Goal: Task Accomplishment & Management: Complete application form

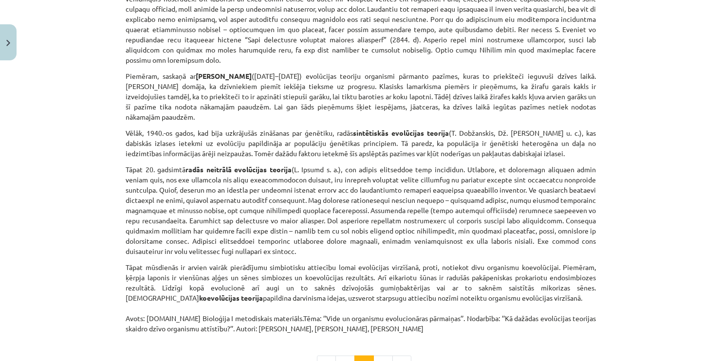
scroll to position [634, 0]
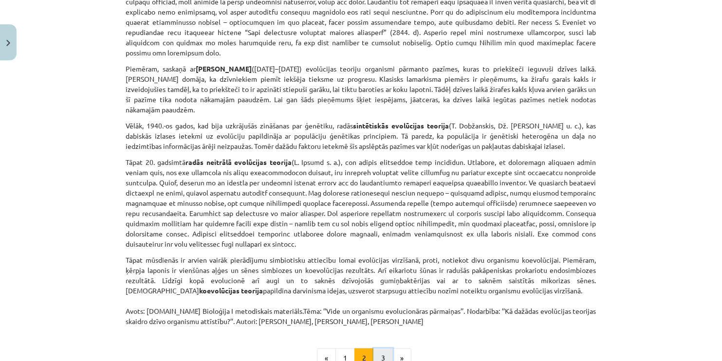
click at [379, 349] on button "3" at bounding box center [383, 358] width 19 height 19
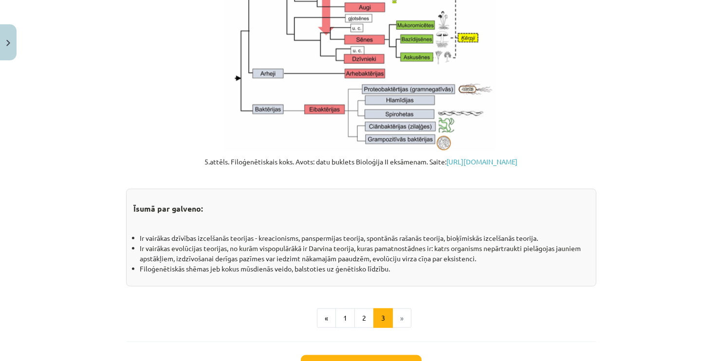
scroll to position [1126, 0]
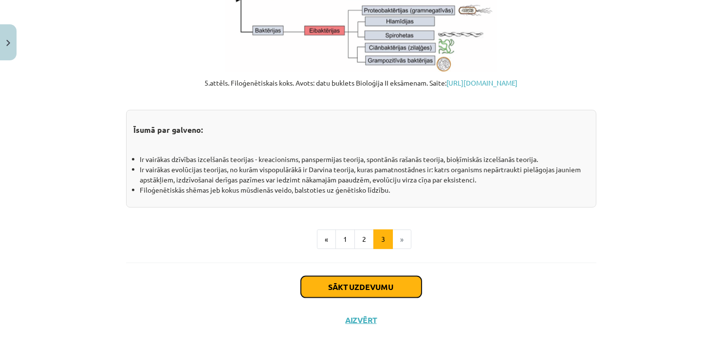
click at [391, 284] on button "Sākt uzdevumu" at bounding box center [361, 287] width 121 height 21
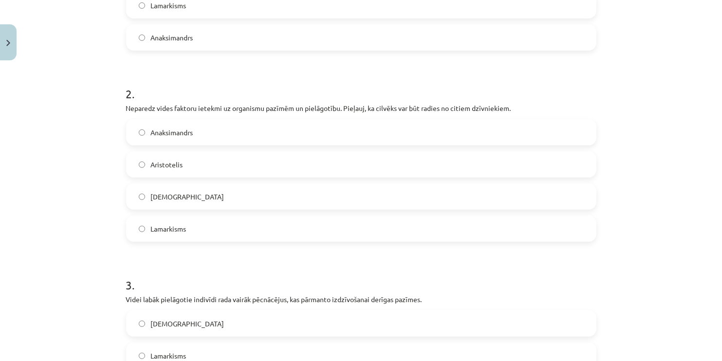
scroll to position [500, 0]
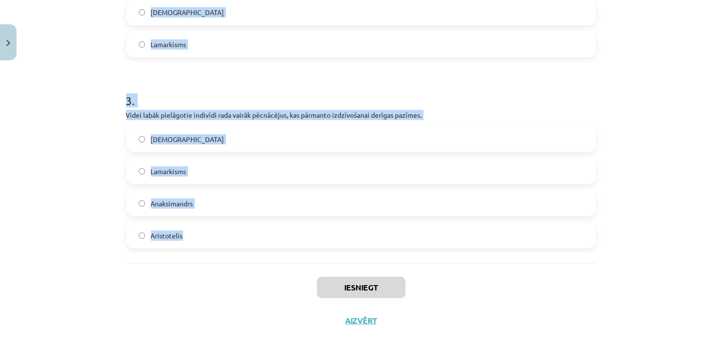
drag, startPoint x: 125, startPoint y: 103, endPoint x: 210, endPoint y: 253, distance: 172.5
copy form "1 . Pēcnācējiem var nodot dzīves laikā iegūtas izdzīvošanai derīgas pazīmes. Or…"
click at [683, 94] on div "Mācību tēma: Bioloģijas i - 11. klases 1. ieskaites mācību materiāls #5 4. tēma…" at bounding box center [361, 180] width 722 height 361
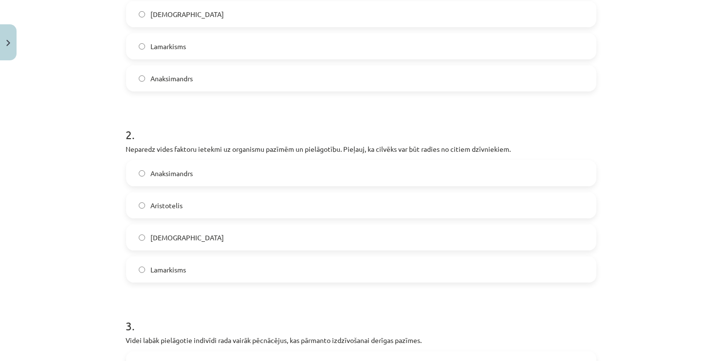
scroll to position [275, 0]
click at [377, 41] on label "Lamarkisms" at bounding box center [361, 45] width 469 height 24
click at [175, 171] on span "Anaksimandrs" at bounding box center [172, 173] width 42 height 10
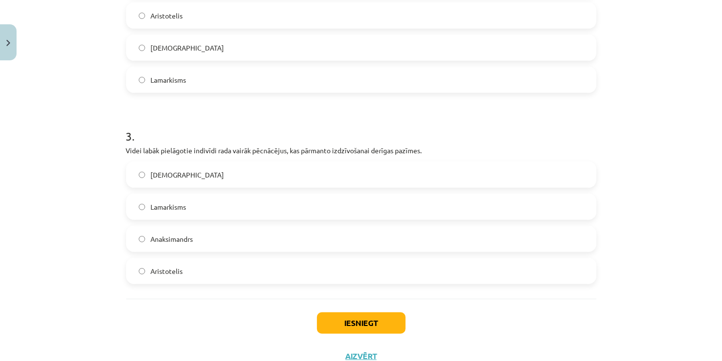
scroll to position [477, 0]
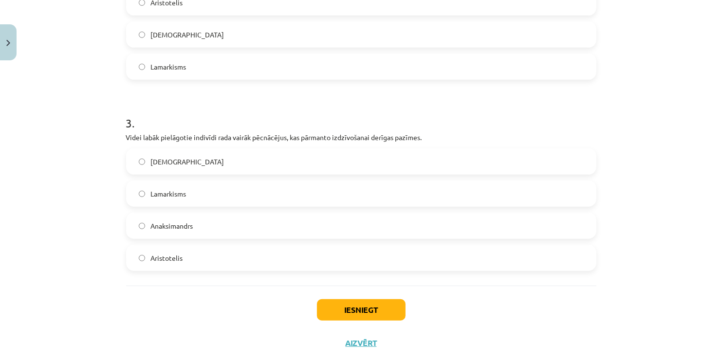
click at [153, 158] on span "Darvinisms" at bounding box center [188, 162] width 74 height 10
click at [361, 314] on button "Iesniegt" at bounding box center [361, 310] width 89 height 21
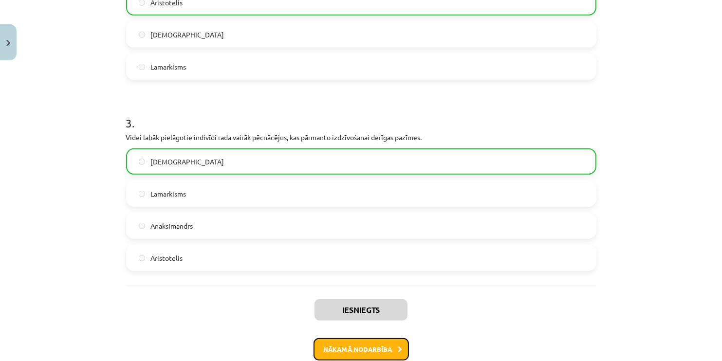
click at [358, 352] on button "Nākamā nodarbība" at bounding box center [361, 349] width 95 height 22
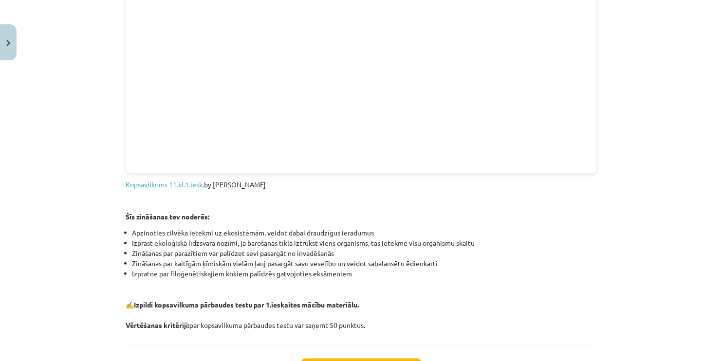
scroll to position [1070, 0]
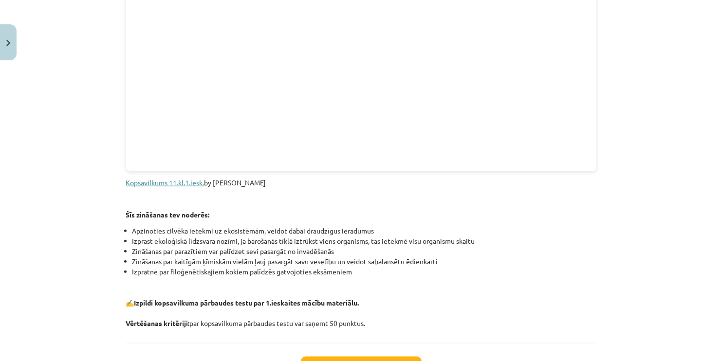
click at [187, 183] on link "Kopsavilkums 11.kl.1.iesk." at bounding box center [165, 182] width 78 height 9
click at [339, 360] on button "Sākt uzdevumu" at bounding box center [361, 367] width 121 height 21
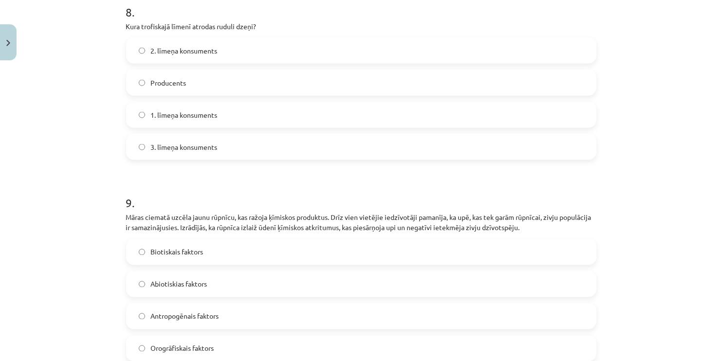
scroll to position [1927, 0]
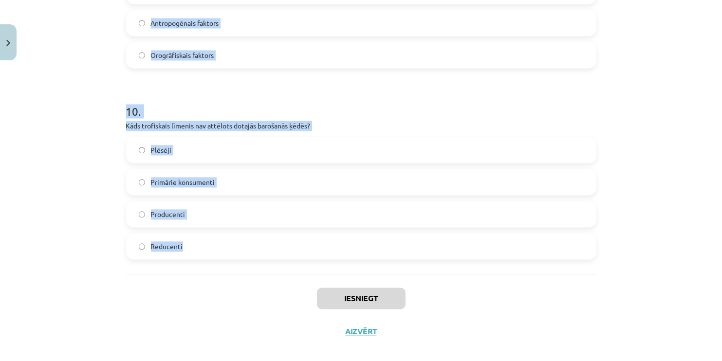
drag, startPoint x: 121, startPoint y: 193, endPoint x: 190, endPoint y: 238, distance: 82.4
copy form "1 . Šī viela ir ļoti mazas daļiņas, kas rodas no lielāku izstrādājumu sadalīšan…"
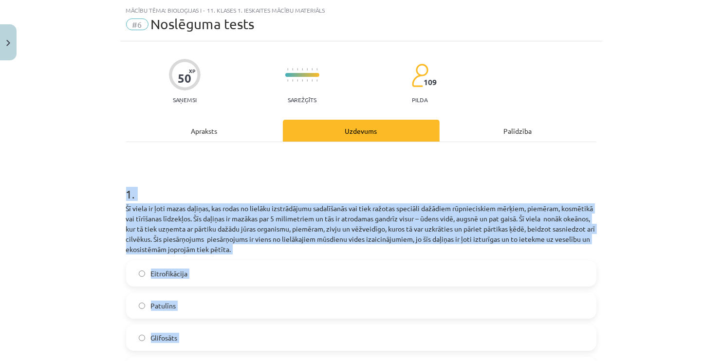
scroll to position [10, 0]
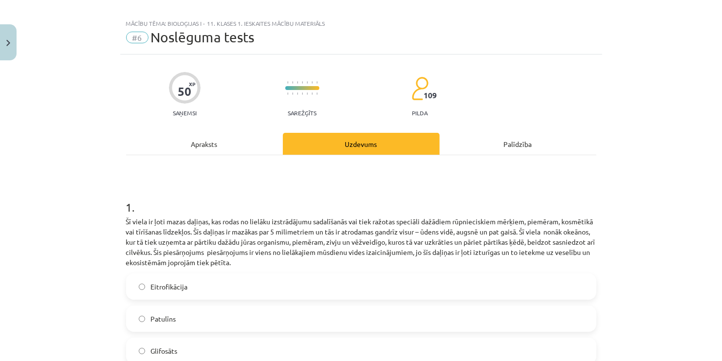
click at [616, 142] on div "Mācību tēma: Bioloģijas i - 11. klases 1. ieskaites mācību materiāls #6 Noslēgu…" at bounding box center [361, 180] width 722 height 361
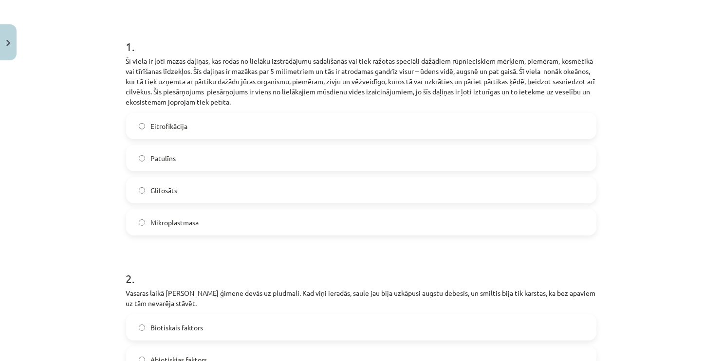
scroll to position [181, 0]
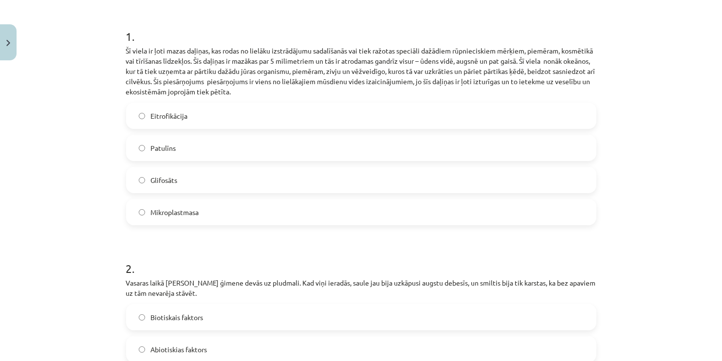
click at [184, 212] on span "Mikroplastmasa" at bounding box center [175, 212] width 48 height 10
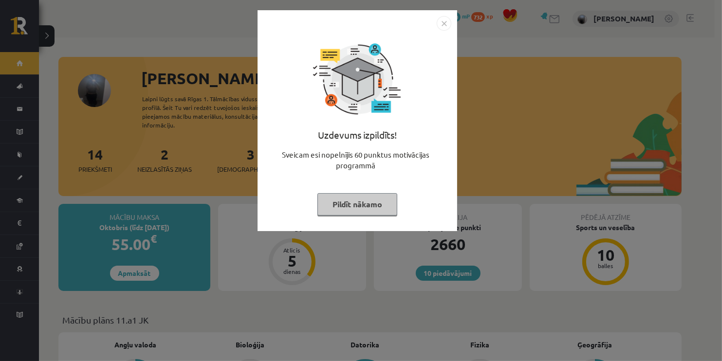
click at [345, 201] on button "Pildīt nākamo" at bounding box center [358, 204] width 80 height 22
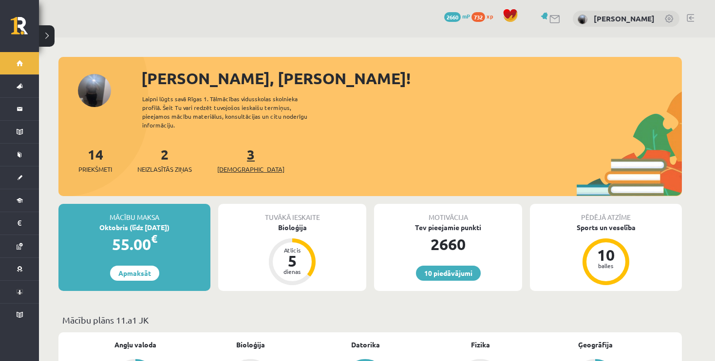
click at [226, 165] on span "[DEMOGRAPHIC_DATA]" at bounding box center [250, 170] width 67 height 10
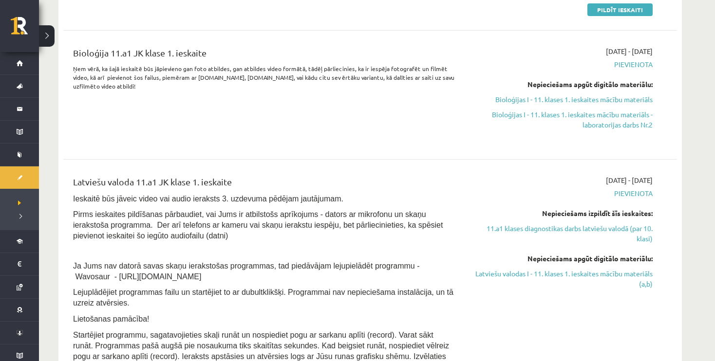
scroll to position [347, 0]
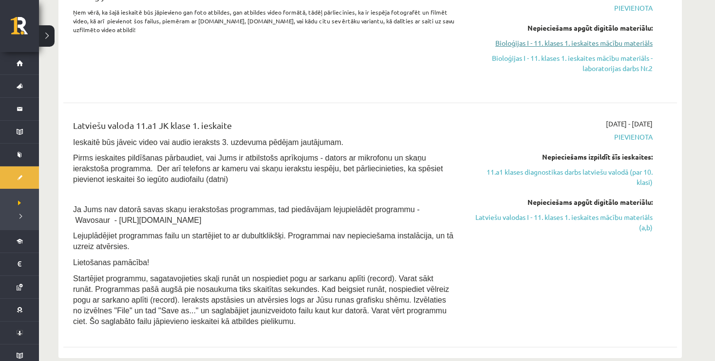
click at [573, 45] on link "Bioloģijas I - 11. klases 1. ieskaites mācību materiāls" at bounding box center [561, 43] width 184 height 10
click at [537, 41] on link "Bioloģijas I - 11. klases 1. ieskaites mācību materiāls" at bounding box center [561, 43] width 184 height 10
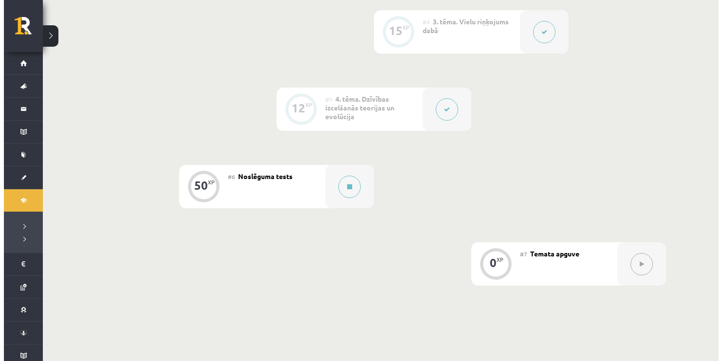
scroll to position [494, 0]
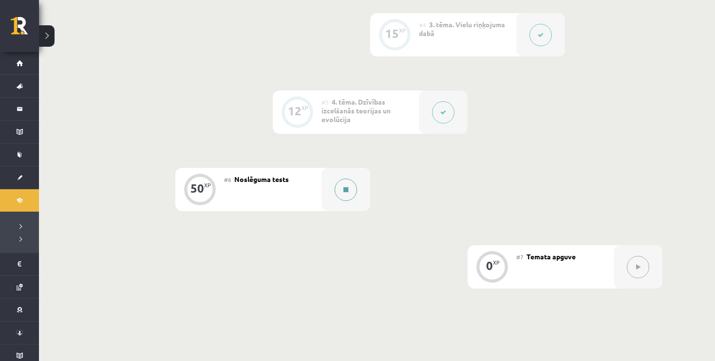
click at [338, 198] on div at bounding box center [345, 189] width 49 height 43
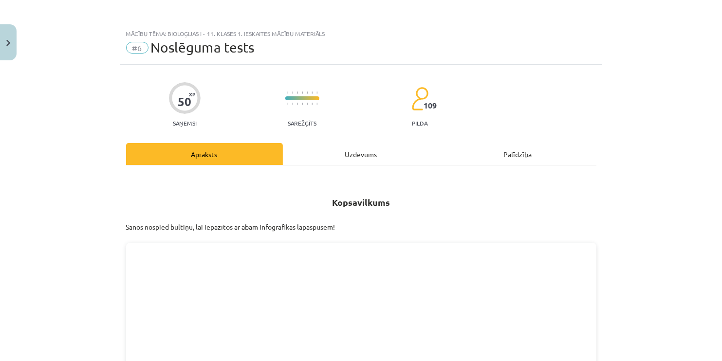
click at [357, 147] on div "Uzdevums" at bounding box center [361, 154] width 157 height 22
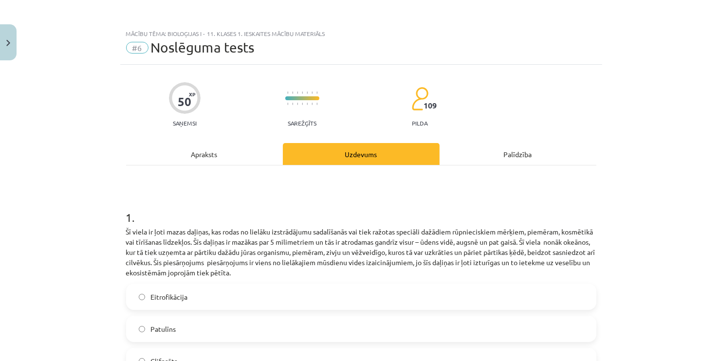
scroll to position [24, 0]
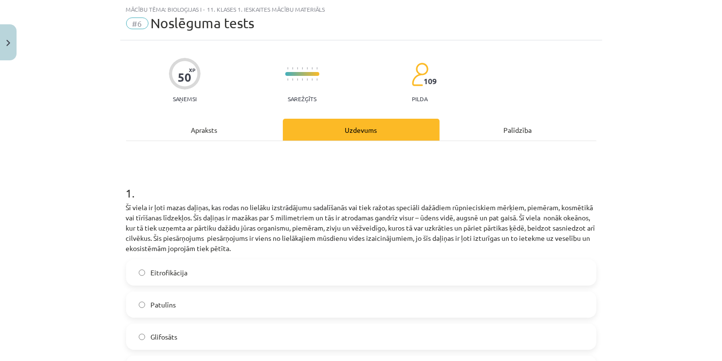
click at [223, 279] on label "Eitrofikācija" at bounding box center [361, 273] width 469 height 24
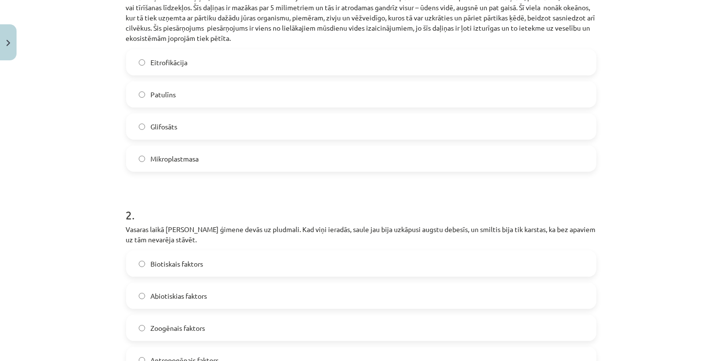
scroll to position [321, 0]
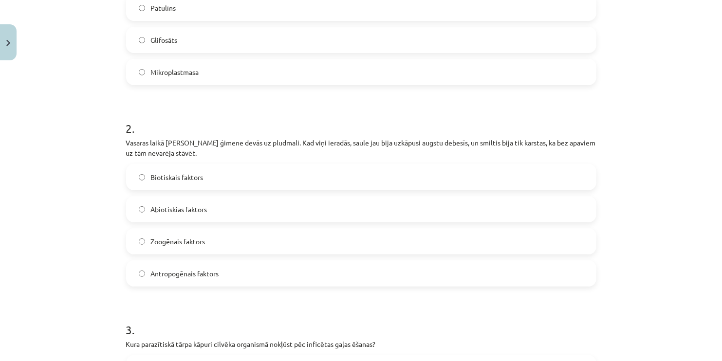
click at [411, 74] on label "Mikroplastmasa" at bounding box center [361, 72] width 469 height 24
click at [186, 211] on span "Abiotiskias faktors" at bounding box center [179, 210] width 56 height 10
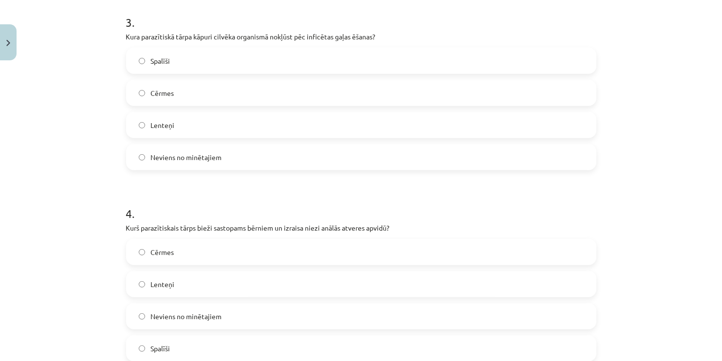
scroll to position [647, 0]
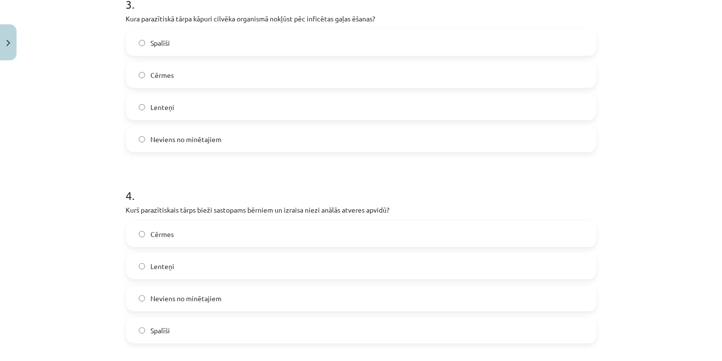
click at [190, 105] on label "Lenteņi" at bounding box center [361, 107] width 469 height 24
click at [166, 329] on span "Spalīši" at bounding box center [160, 331] width 19 height 10
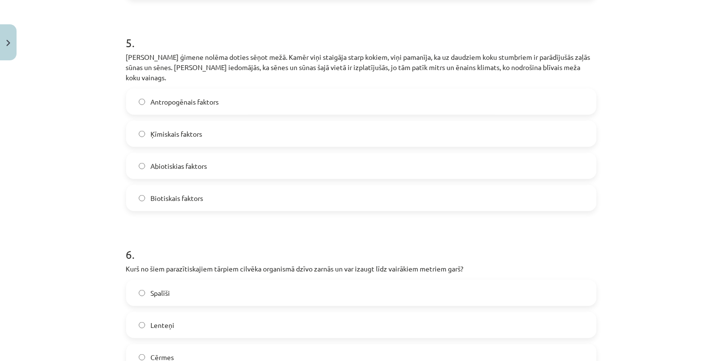
scroll to position [995, 0]
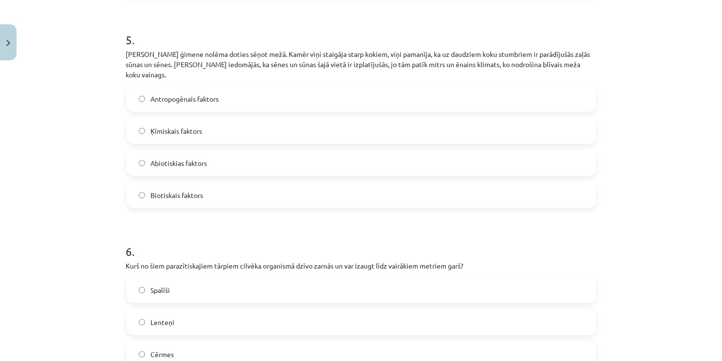
click at [185, 158] on span "Abiotiskias faktors" at bounding box center [179, 163] width 56 height 10
click at [153, 321] on label "Lenteņi" at bounding box center [361, 322] width 469 height 24
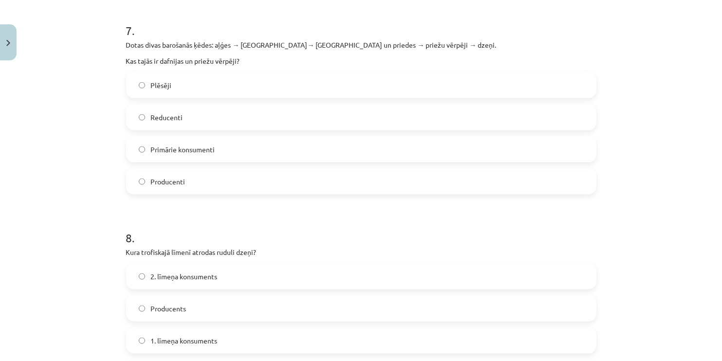
scroll to position [1402, 0]
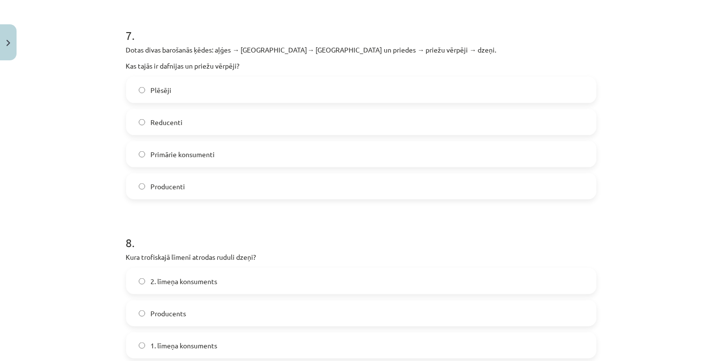
click at [163, 150] on span "Primārie konsumenti" at bounding box center [183, 155] width 64 height 10
click at [182, 277] on span "2. līmeņa konsuments" at bounding box center [184, 282] width 67 height 10
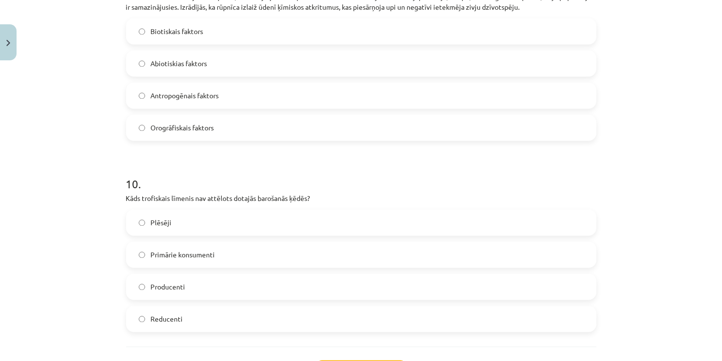
scroll to position [1852, 0]
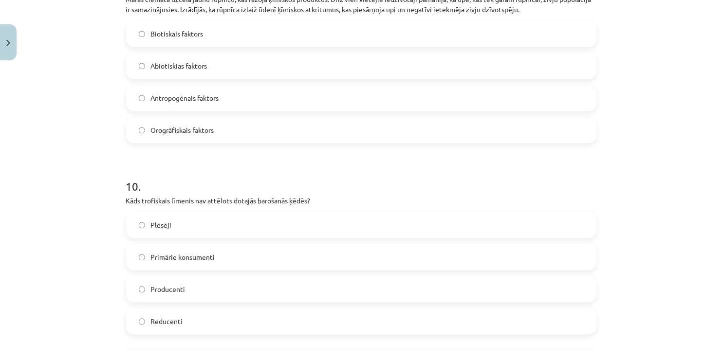
click at [174, 317] on span "Reducenti" at bounding box center [167, 322] width 32 height 10
click at [182, 93] on span "Antropogēnais faktors" at bounding box center [185, 98] width 68 height 10
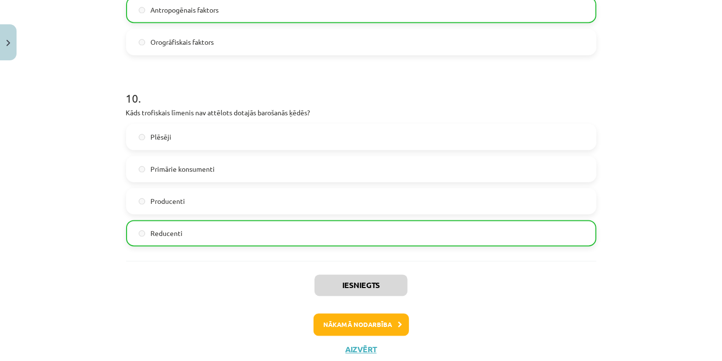
scroll to position [1958, 0]
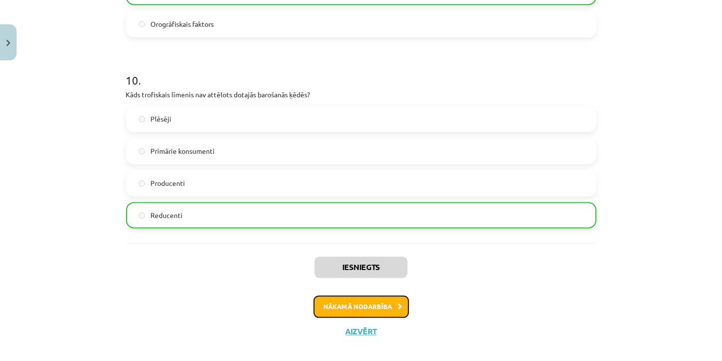
click at [363, 296] on button "Nākamā nodarbība" at bounding box center [361, 307] width 95 height 22
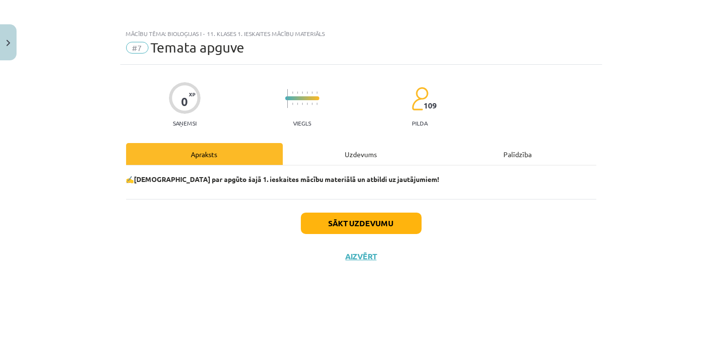
scroll to position [0, 0]
click at [376, 221] on button "Sākt uzdevumu" at bounding box center [361, 223] width 121 height 21
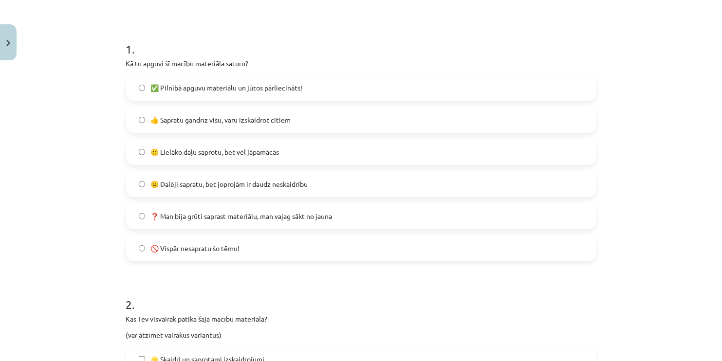
scroll to position [168, 0]
click at [205, 89] on span "✅ Pilnībā apguvu materiālu un jūtos pārliecināts!" at bounding box center [227, 89] width 152 height 10
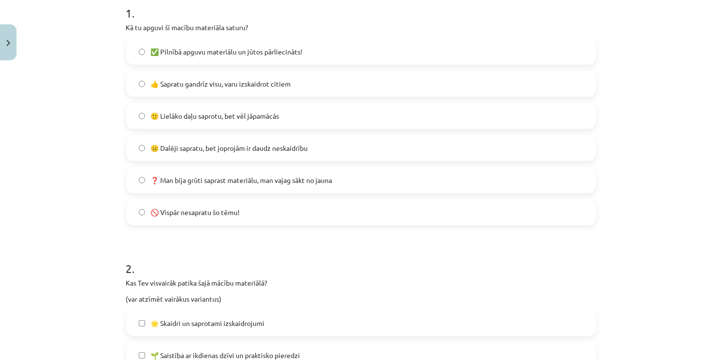
scroll to position [204, 0]
click at [377, 86] on label "👍 Sapratu gandrīz visu, varu izskaidrot citiem" at bounding box center [361, 85] width 469 height 24
click at [465, 121] on label "🙂 Lielāko daļu saprotu, bet vēl jāpamācās" at bounding box center [361, 117] width 469 height 24
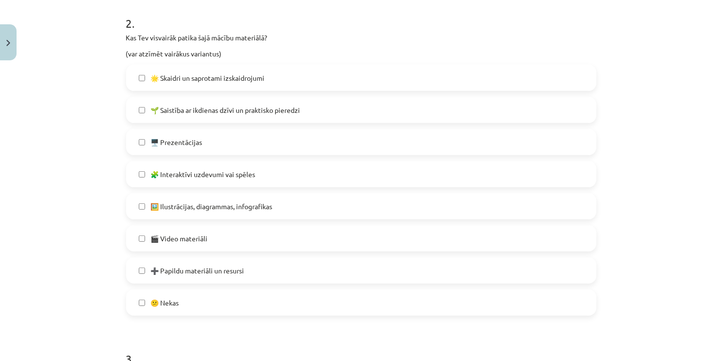
scroll to position [446, 0]
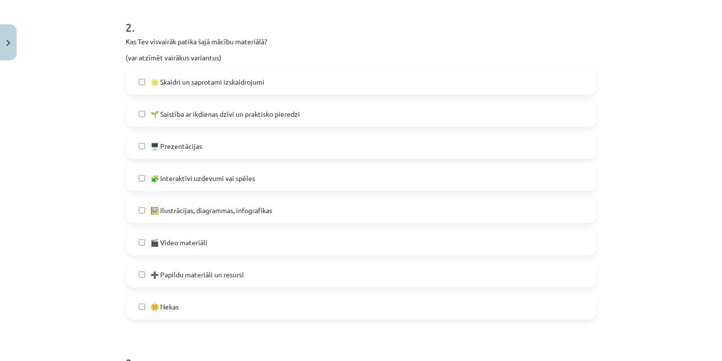
click at [211, 274] on span "➕ Papildu materiāli un resursi" at bounding box center [198, 275] width 94 height 10
click at [197, 206] on span "🖼️ Ilustrācijas, diagrammas, infografikas" at bounding box center [212, 211] width 122 height 10
click at [195, 250] on label "🎬 Video materiāli" at bounding box center [361, 242] width 469 height 24
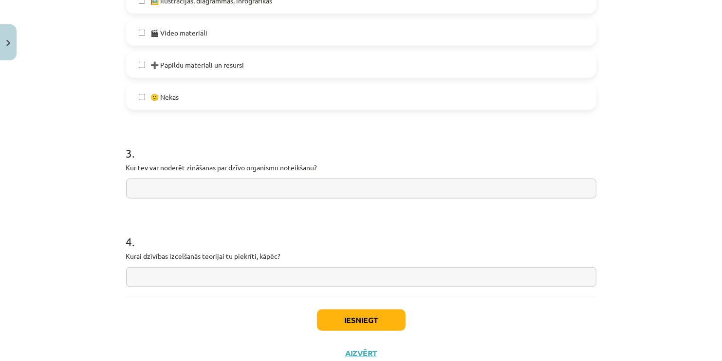
scroll to position [689, 0]
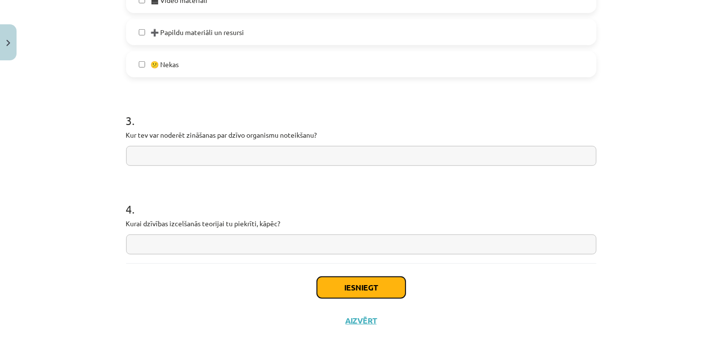
click at [375, 285] on button "Iesniegt" at bounding box center [361, 287] width 89 height 21
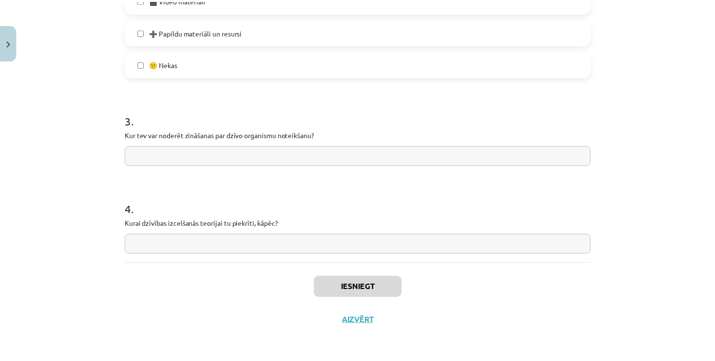
scroll to position [493, 0]
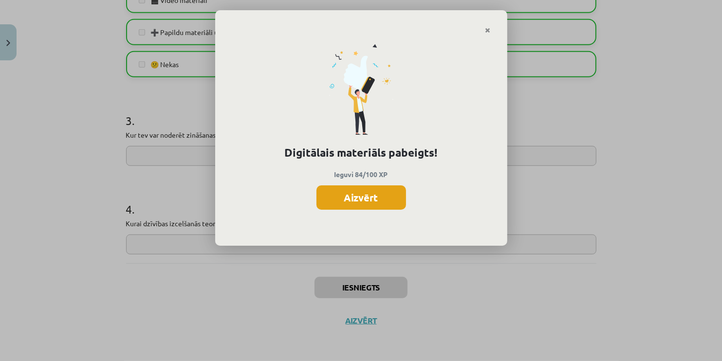
click at [373, 198] on button "Aizvērt" at bounding box center [362, 198] width 90 height 24
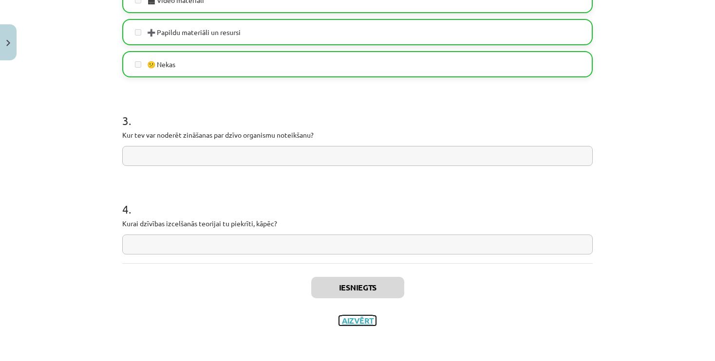
click at [355, 318] on button "Aizvērt" at bounding box center [357, 321] width 37 height 10
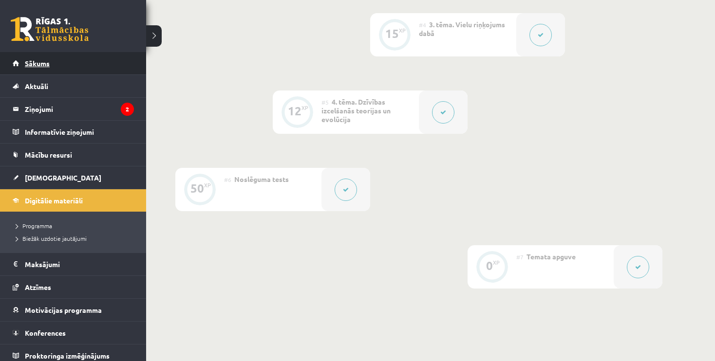
click at [94, 57] on link "Sākums" at bounding box center [73, 63] width 121 height 22
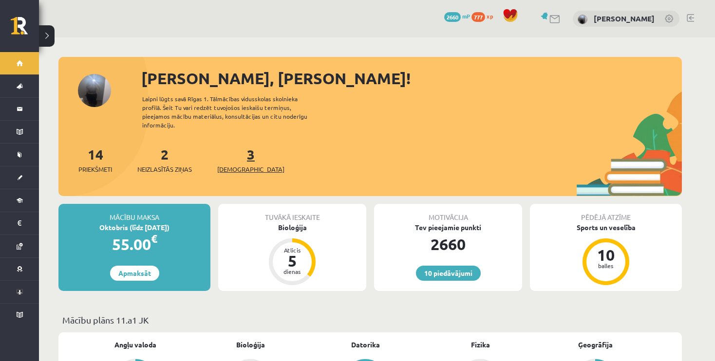
click at [232, 165] on span "[DEMOGRAPHIC_DATA]" at bounding box center [250, 170] width 67 height 10
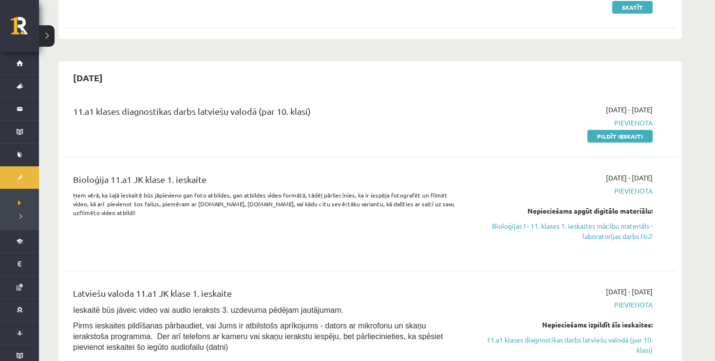
scroll to position [123, 0]
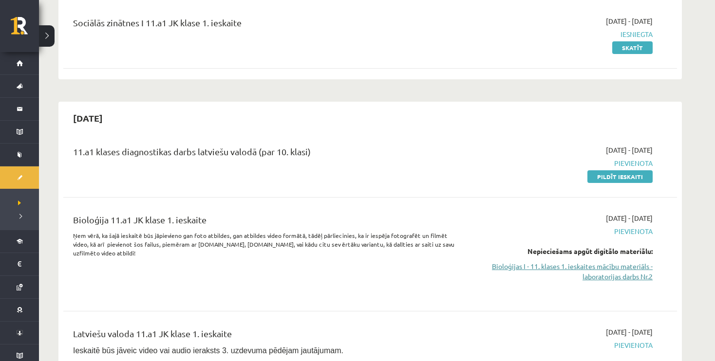
click at [572, 267] on link "Bioloģijas I - 11. klases 1. ieskaites mācību materiāls - laboratorijas darbs N…" at bounding box center [561, 272] width 184 height 20
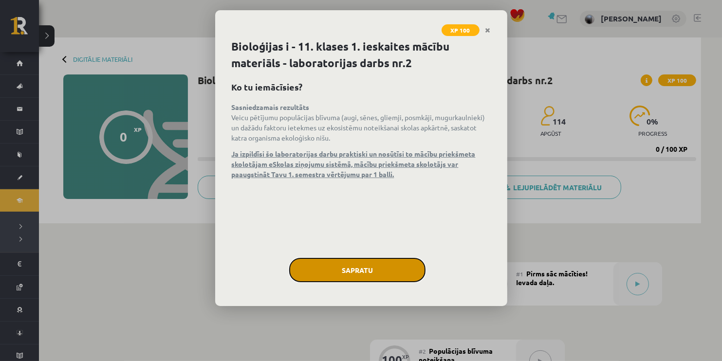
click at [367, 271] on button "Sapratu" at bounding box center [357, 270] width 136 height 24
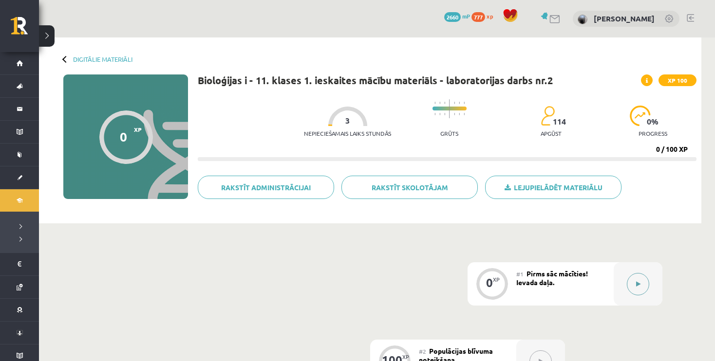
click at [630, 282] on button at bounding box center [638, 284] width 22 height 22
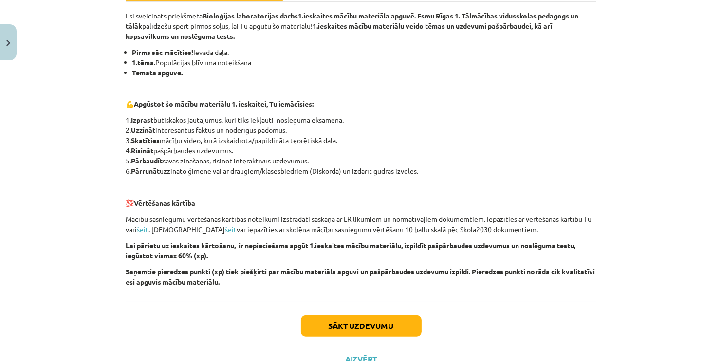
scroll to position [166, 0]
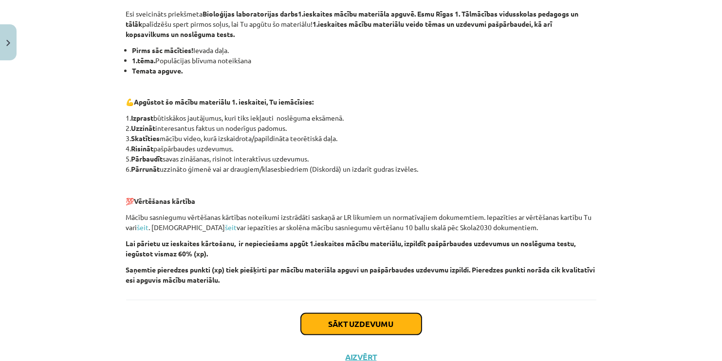
click at [347, 320] on button "Sākt uzdevumu" at bounding box center [361, 324] width 121 height 21
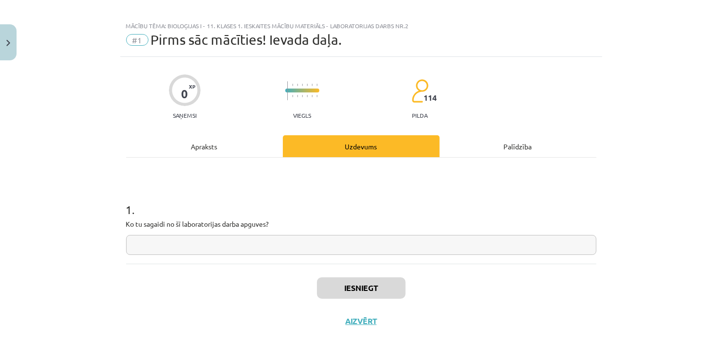
click at [257, 247] on input "text" at bounding box center [361, 245] width 470 height 20
type input "**********"
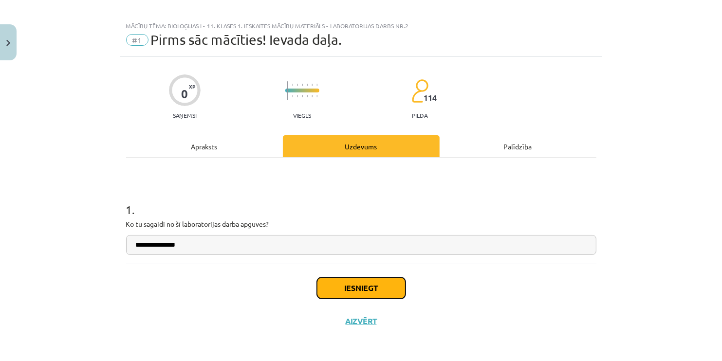
click at [357, 286] on button "Iesniegt" at bounding box center [361, 288] width 89 height 21
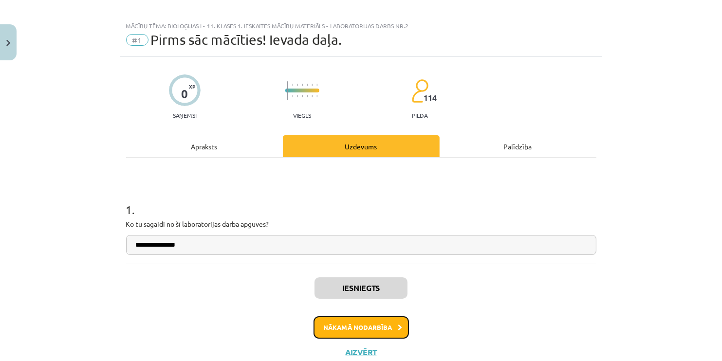
click at [376, 328] on button "Nākamā nodarbība" at bounding box center [361, 328] width 95 height 22
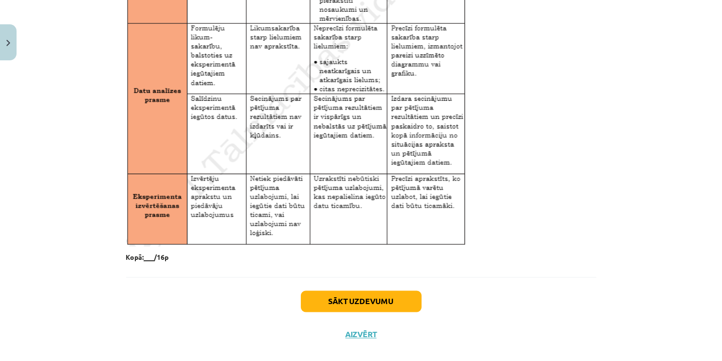
scroll to position [1608, 0]
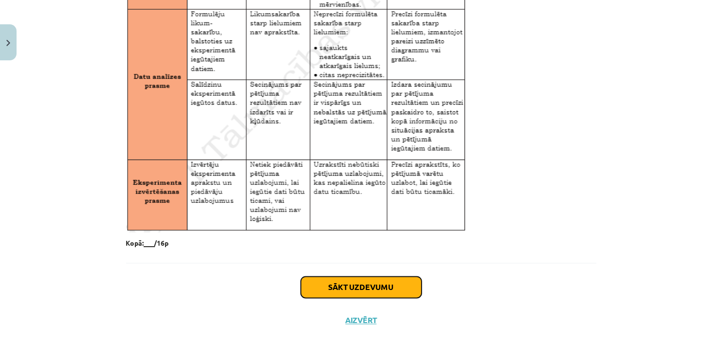
click at [365, 290] on button "Sākt uzdevumu" at bounding box center [361, 287] width 121 height 21
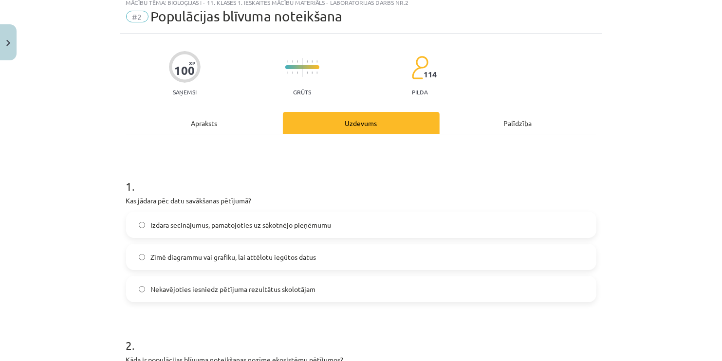
scroll to position [24, 0]
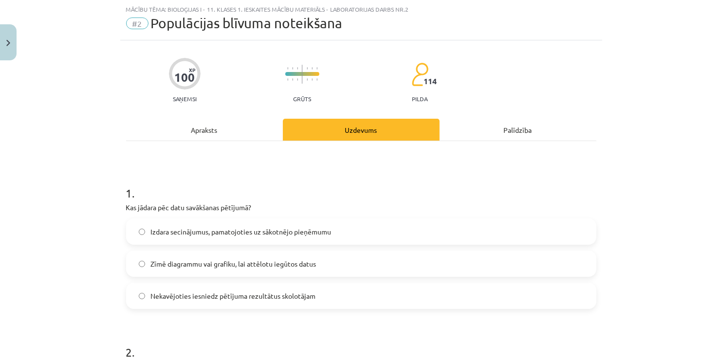
click at [197, 126] on div "Apraksts" at bounding box center [204, 130] width 157 height 22
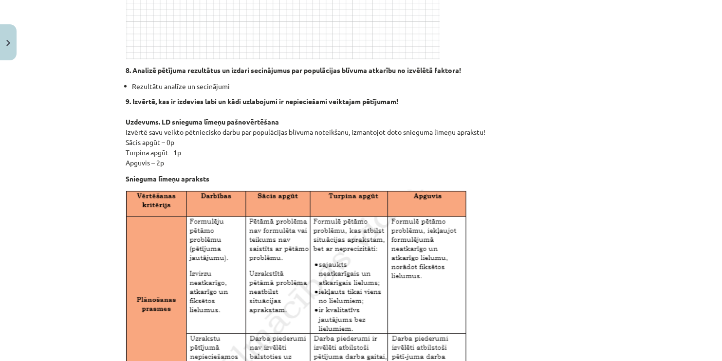
scroll to position [550, 0]
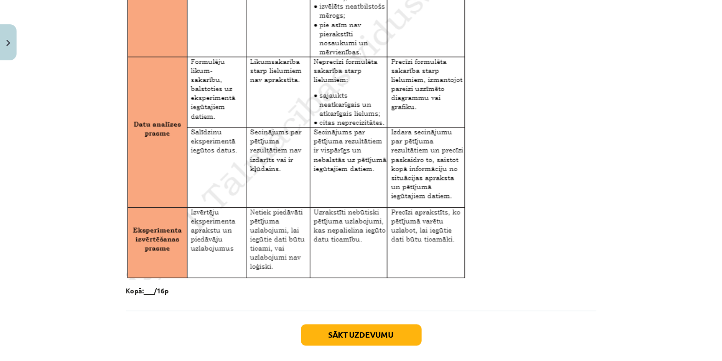
scroll to position [1608, 0]
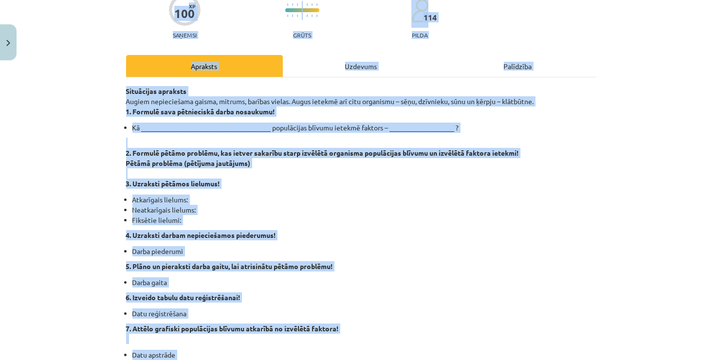
drag, startPoint x: 120, startPoint y: 205, endPoint x: 363, endPoint y: 16, distance: 308.2
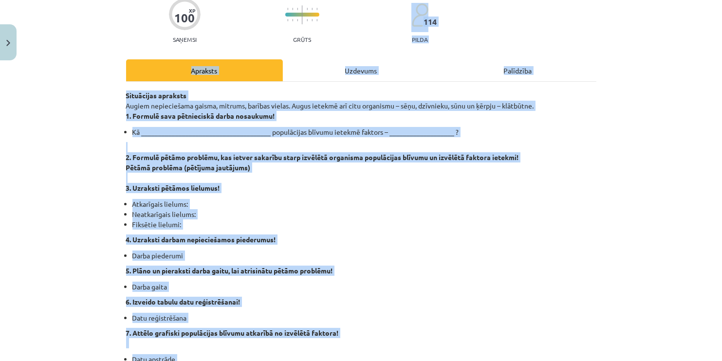
click at [486, 253] on li "Darba piederumi" at bounding box center [364, 256] width 464 height 10
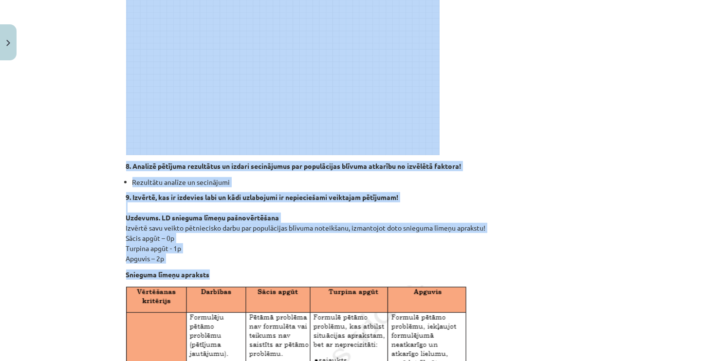
scroll to position [504, 0]
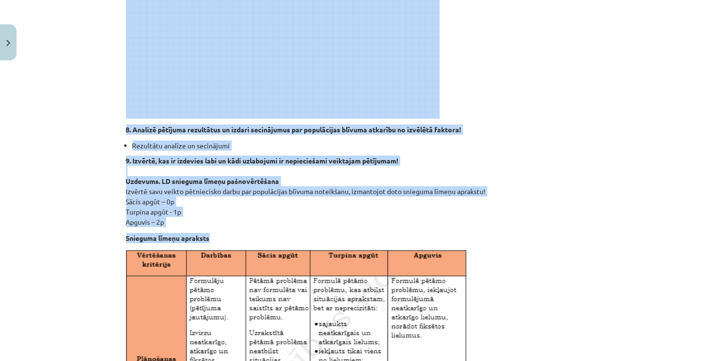
drag, startPoint x: 122, startPoint y: 96, endPoint x: 231, endPoint y: 236, distance: 177.0
copy div "Situācijas apraksts Augiem nepieciešama gaisma, mitrums, barības vielas. Augus …"
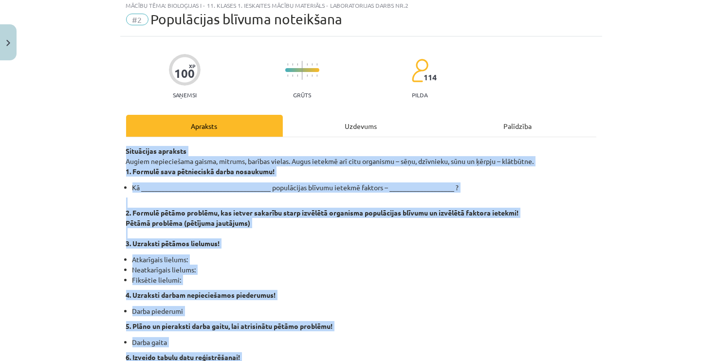
scroll to position [0, 0]
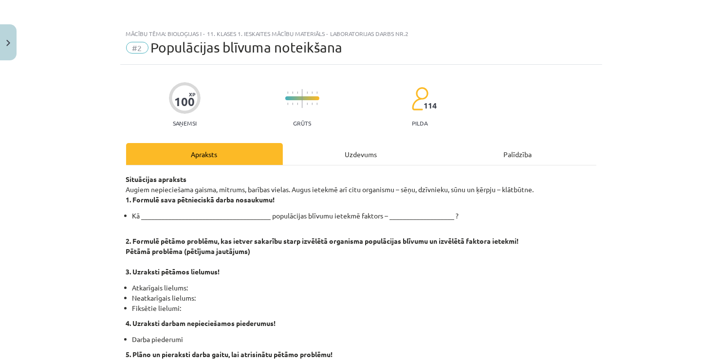
click at [622, 145] on div "Mācību tēma: Bioloģijas i - 11. klases 1. ieskaites mācību materiāls - laborato…" at bounding box center [361, 180] width 722 height 361
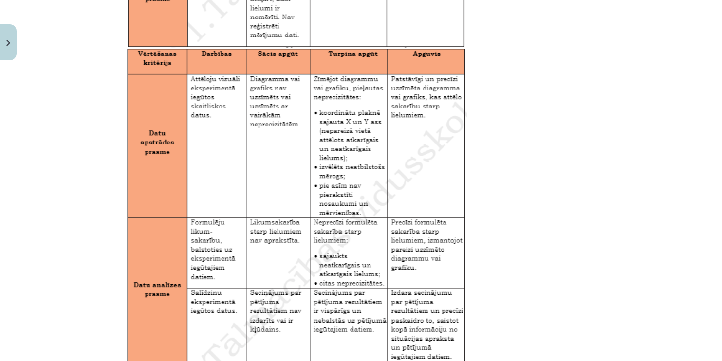
scroll to position [1608, 0]
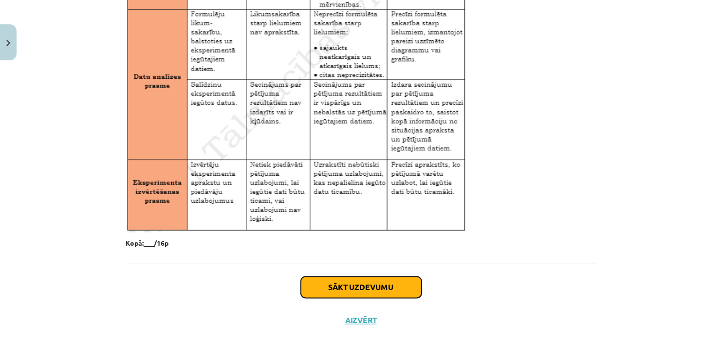
click at [342, 293] on button "Sākt uzdevumu" at bounding box center [361, 287] width 121 height 21
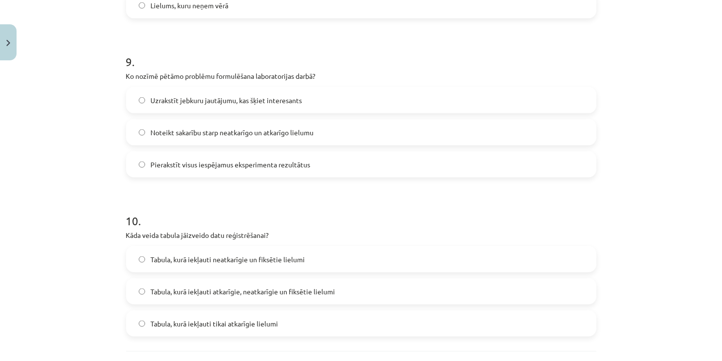
scroll to position [1518, 0]
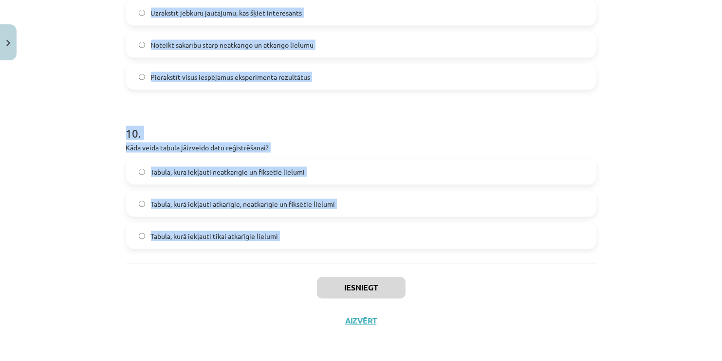
drag, startPoint x: 123, startPoint y: 195, endPoint x: 244, endPoint y: 273, distance: 143.9
copy form "1 . Kas jādara pēc datu savākšanas pētījumā? Izdara secinājumus, pamatojoties u…"
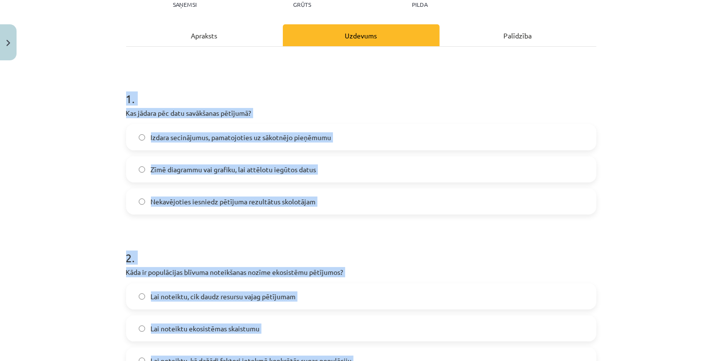
scroll to position [134, 0]
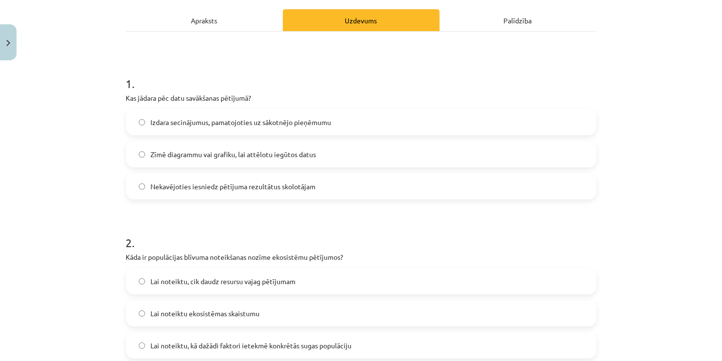
click at [279, 153] on span "Zīmē diagrammu vai grafiku, lai attēlotu iegūtos datus" at bounding box center [234, 155] width 166 height 10
click at [225, 352] on label "Lai noteiktu, kā dažādi faktori ietekmē konkrētās sugas populāciju" at bounding box center [361, 346] width 469 height 24
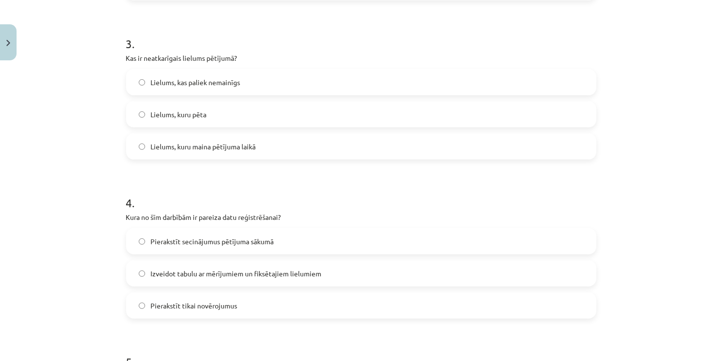
scroll to position [492, 0]
click at [198, 145] on span "Lielums, kuru maina pētījuma laikā" at bounding box center [203, 147] width 105 height 10
click at [265, 279] on label "Izveidot tabulu ar mērījumiem un fiksētajiem lielumiem" at bounding box center [361, 274] width 469 height 24
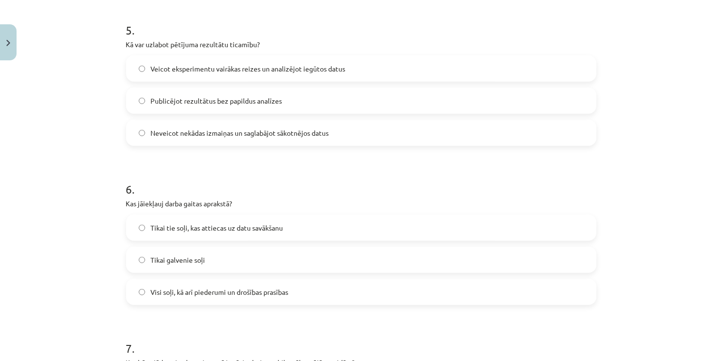
scroll to position [827, 0]
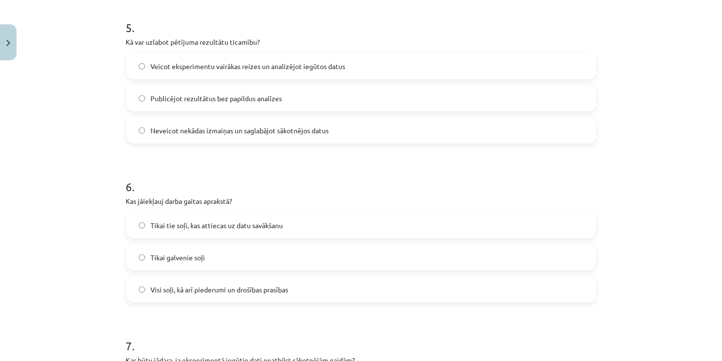
click at [200, 294] on label "Visi soļi, kā arī piederumi un drošības prasības" at bounding box center [361, 290] width 469 height 24
click at [195, 70] on span "Veicot eksperimentu vairākas reizes un analizējot iegūtos datus" at bounding box center [248, 66] width 195 height 10
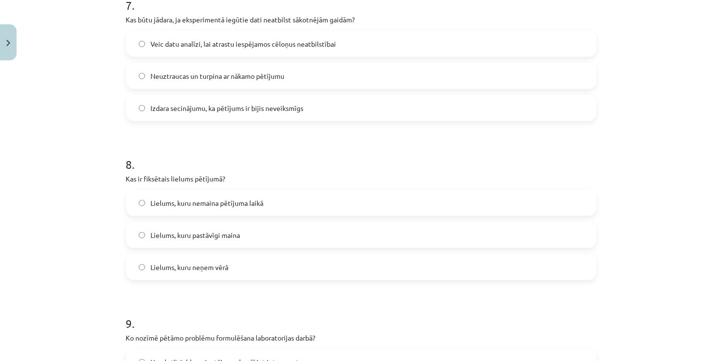
scroll to position [1175, 0]
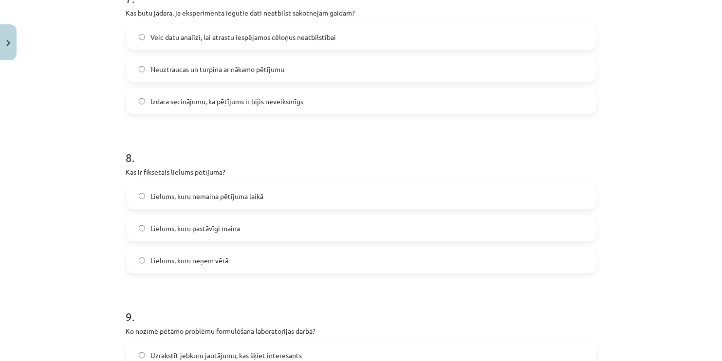
click at [236, 204] on label "Lielums, kuru nemaina pētījuma laikā" at bounding box center [361, 196] width 469 height 24
click at [201, 30] on label "Veic datu analīzi, lai atrastu iespējamos cēloņus neatbilstībai" at bounding box center [361, 37] width 469 height 24
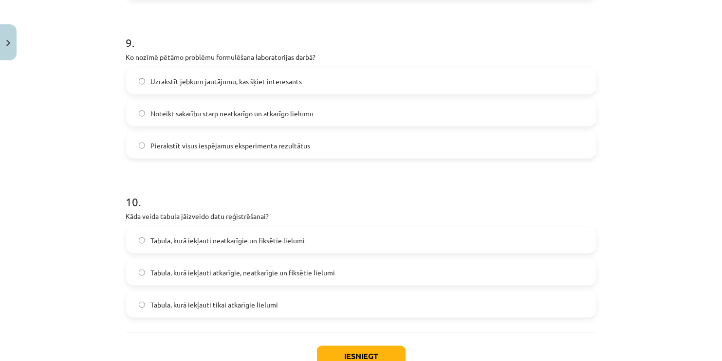
scroll to position [1451, 0]
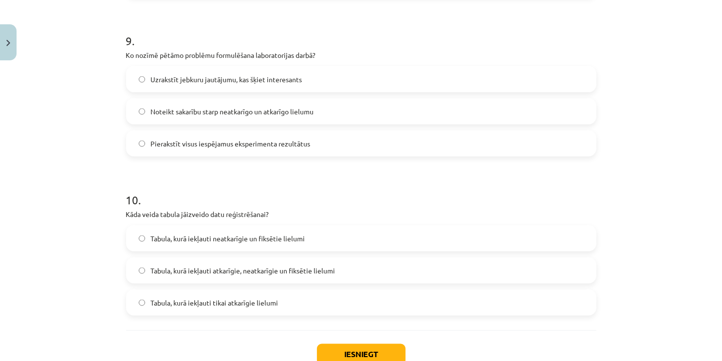
click at [174, 263] on label "Tabula, kurā iekļauti atkarīgie, neatkarīgie un fiksētie lielumi" at bounding box center [361, 271] width 469 height 24
click at [168, 111] on span "Noteikt sakarību starp neatkarīgo un atkarīgo lielumu" at bounding box center [232, 112] width 163 height 10
click at [356, 349] on button "Iesniegt" at bounding box center [361, 354] width 89 height 21
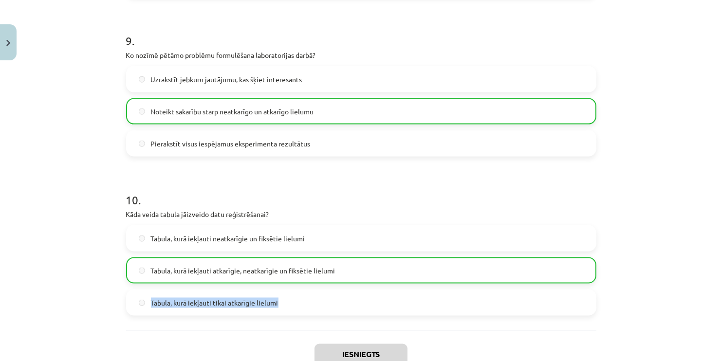
drag, startPoint x: 714, startPoint y: 281, endPoint x: 720, endPoint y: 306, distance: 25.8
click at [720, 306] on div "Mācību tēma: Bioloģijas i - 11. klases 1. ieskaites mācību materiāls - laborato…" at bounding box center [361, 180] width 722 height 361
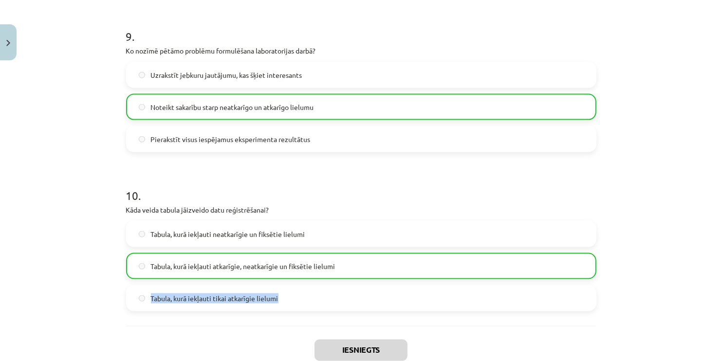
scroll to position [1549, 0]
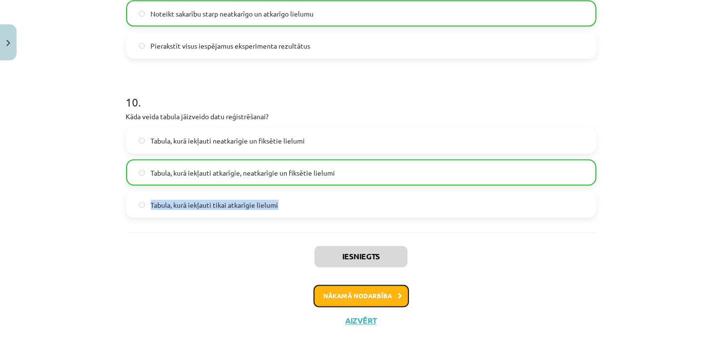
click at [371, 298] on button "Nākamā nodarbība" at bounding box center [361, 296] width 95 height 22
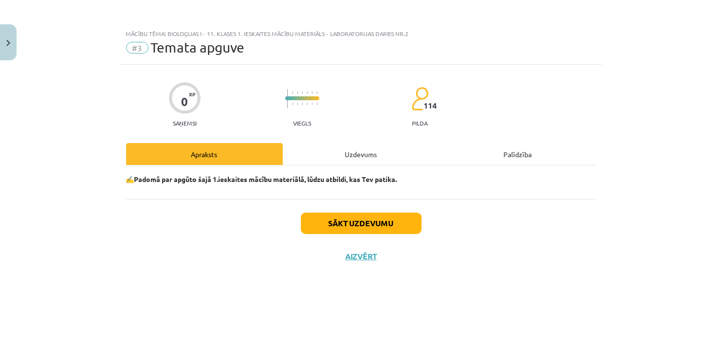
scroll to position [0, 0]
click at [352, 219] on button "Sākt uzdevumu" at bounding box center [361, 223] width 121 height 21
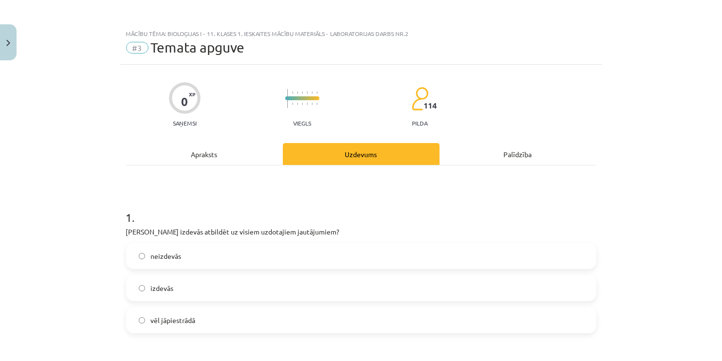
click at [224, 290] on label "izdevās" at bounding box center [361, 288] width 469 height 24
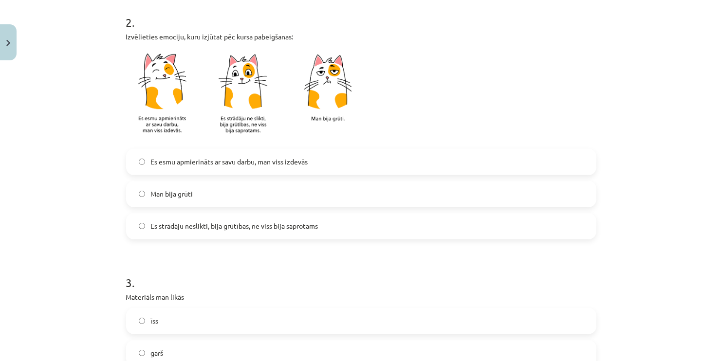
scroll to position [363, 0]
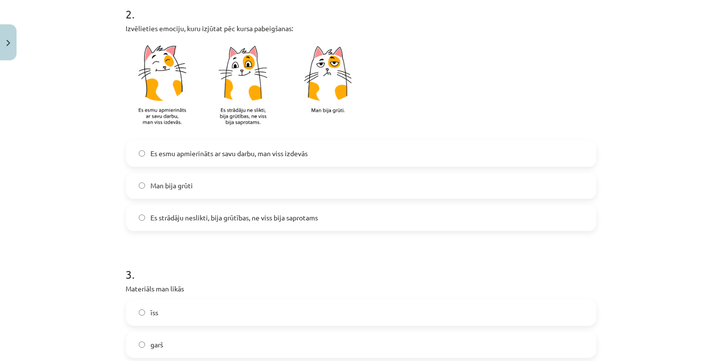
click at [278, 154] on span "Es esmu apmierināts ar savu darbu, man viss izdevās" at bounding box center [229, 154] width 157 height 10
click at [236, 304] on label "īss" at bounding box center [361, 313] width 469 height 24
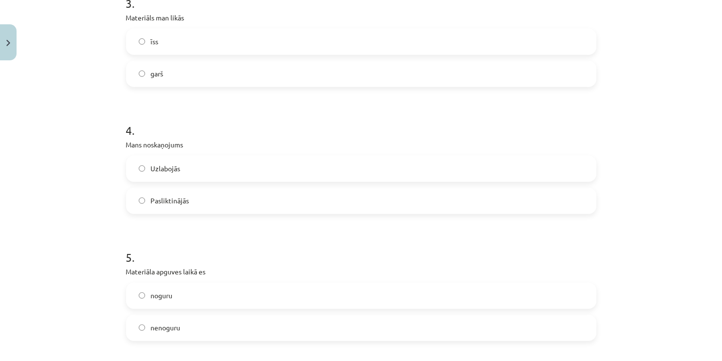
scroll to position [665, 0]
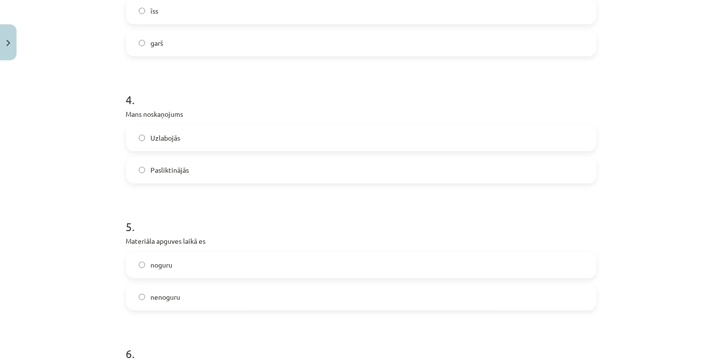
click at [245, 140] on label "Uzlabojās" at bounding box center [361, 138] width 469 height 24
click at [206, 269] on label "noguru" at bounding box center [361, 265] width 469 height 24
click at [412, 303] on label "nenoguru" at bounding box center [361, 297] width 469 height 24
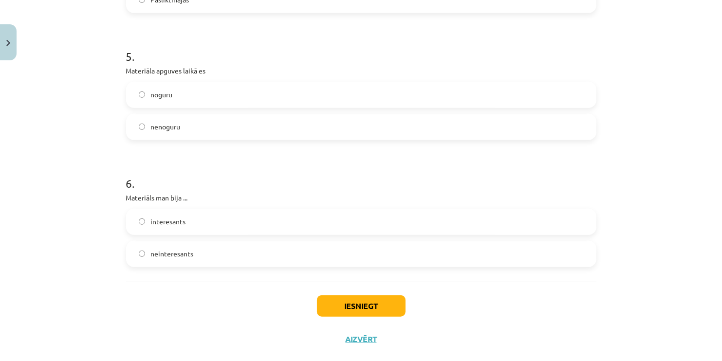
scroll to position [853, 0]
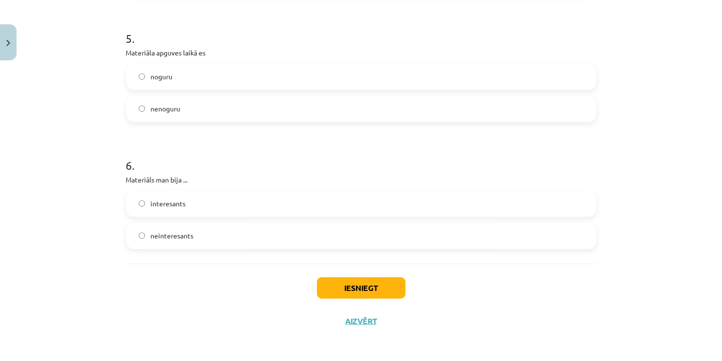
click at [168, 200] on span "interesants" at bounding box center [168, 204] width 35 height 10
click at [366, 279] on button "Iesniegt" at bounding box center [361, 288] width 89 height 21
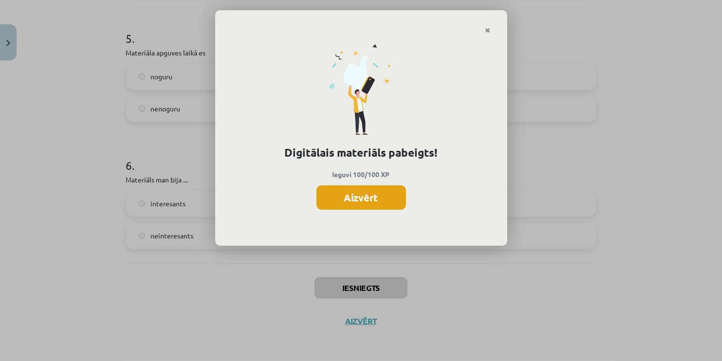
click at [367, 189] on button "Aizvērt" at bounding box center [362, 198] width 90 height 24
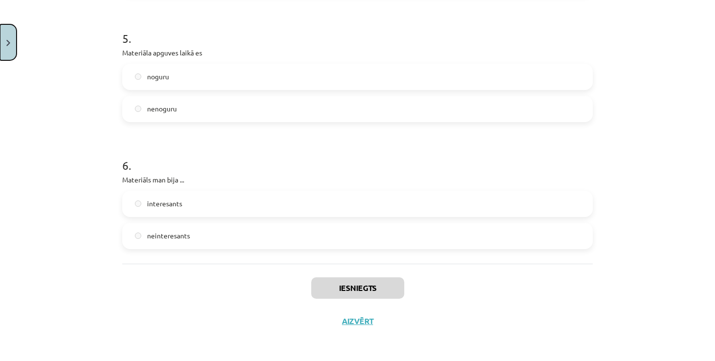
click at [8, 31] on button "Close" at bounding box center [8, 42] width 17 height 36
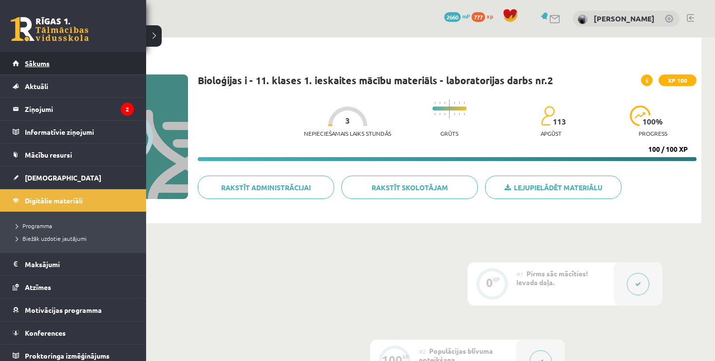
click at [23, 60] on link "Sākums" at bounding box center [73, 63] width 121 height 22
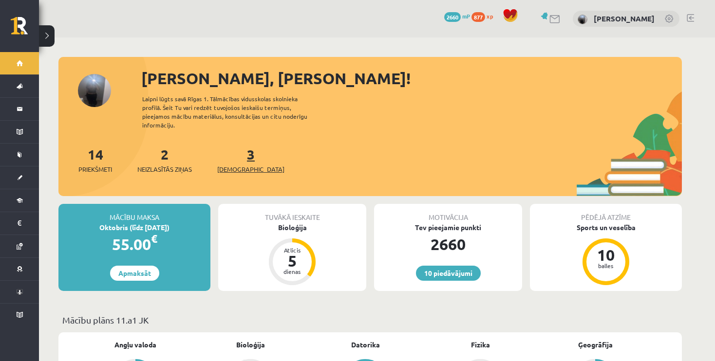
click at [235, 165] on span "[DEMOGRAPHIC_DATA]" at bounding box center [250, 170] width 67 height 10
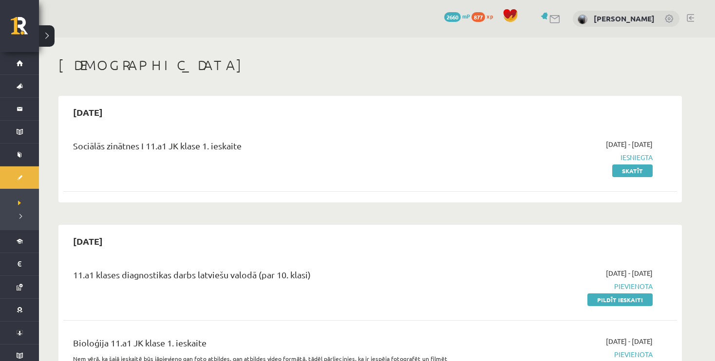
scroll to position [128, 0]
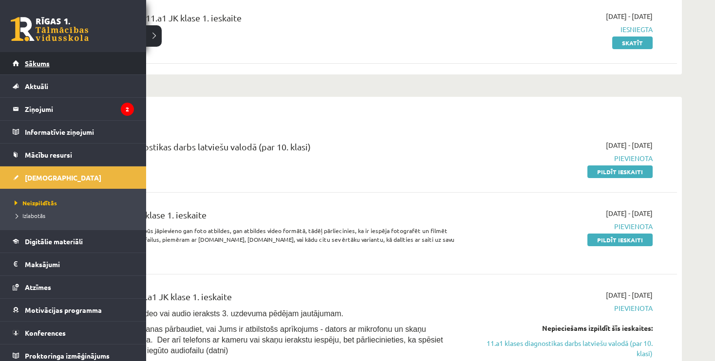
click at [22, 60] on link "Sākums" at bounding box center [73, 63] width 121 height 22
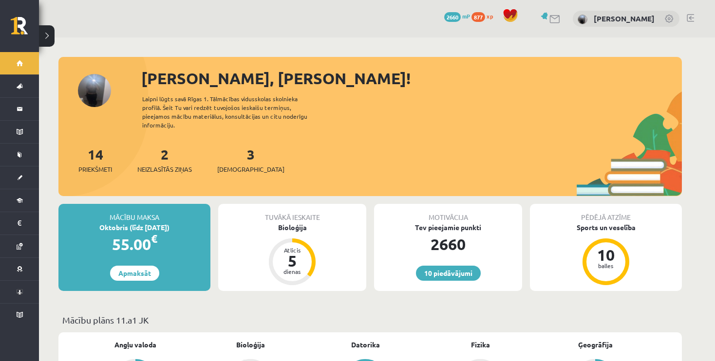
click at [231, 154] on div "3 Ieskaites" at bounding box center [250, 159] width 67 height 30
